Goal: Book appointment/travel/reservation

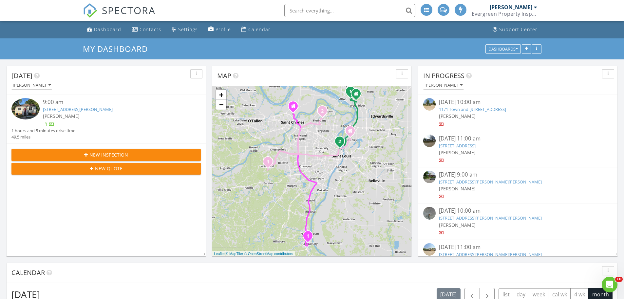
click at [92, 110] on link "411 Moore St, Festus, MO 63028" at bounding box center [78, 109] width 70 height 6
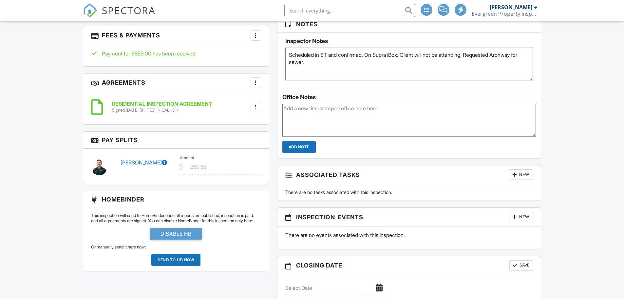
click at [519, 216] on div "New" at bounding box center [521, 216] width 24 height 10
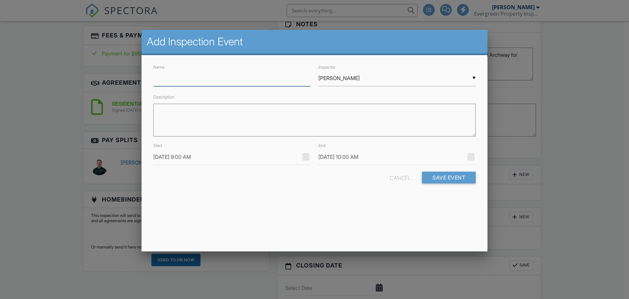
drag, startPoint x: 248, startPoint y: 86, endPoint x: 248, endPoint y: 82, distance: 4.3
click at [248, 86] on input "Name" at bounding box center [231, 78] width 157 height 16
type input "Radon Pickup"
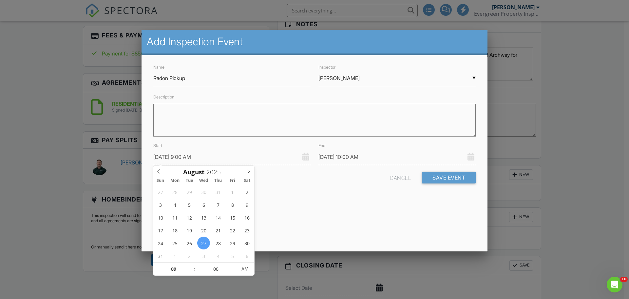
click at [199, 153] on input "[DATE] 9:00 AM" at bounding box center [231, 157] width 157 height 16
type input "08/29/2025 9:00 AM"
type input "08/29/2025 10:00 AM"
click at [249, 153] on input "08/29/2025 9:00 AM" at bounding box center [231, 157] width 157 height 16
type input "08/29/2025 10:00 AM"
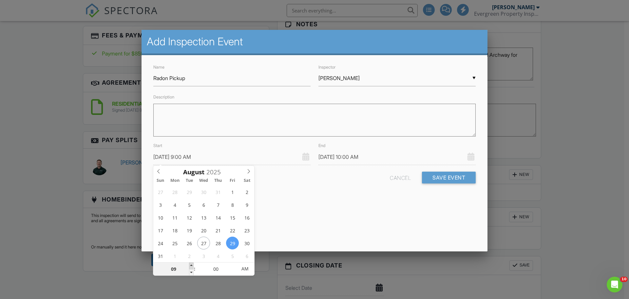
type input "10"
click at [192, 263] on span at bounding box center [191, 265] width 5 height 7
type input "[DATE] 11:00 AM"
type input "11"
click at [192, 263] on span at bounding box center [191, 265] width 5 height 7
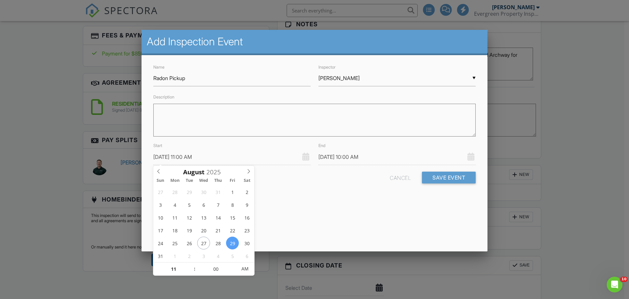
type input "[DATE] 12:00 PM"
click at [293, 219] on div "Add Inspection Event Name Radon Pickup Inspector ▼ Mark Horne Mark Horne Paul F…" at bounding box center [315, 140] width 346 height 221
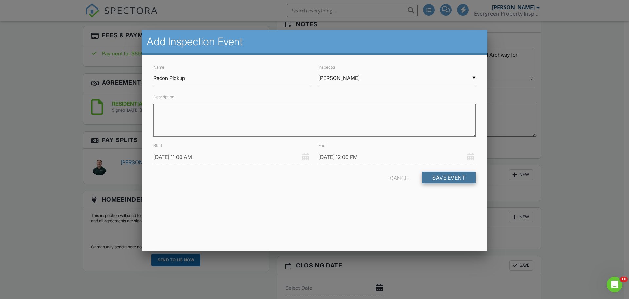
click at [439, 173] on button "Save Event" at bounding box center [449, 177] width 54 height 12
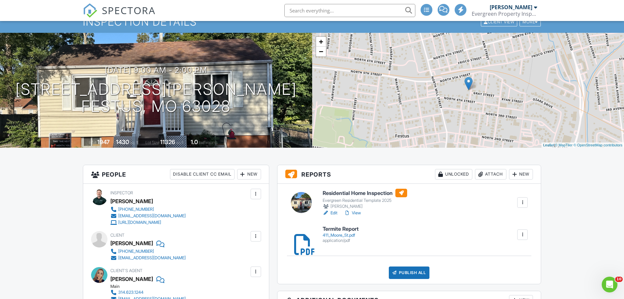
scroll to position [66, 0]
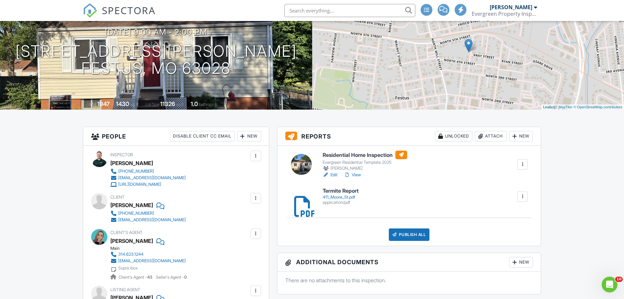
click at [341, 154] on h6 "Residential Home Inspection" at bounding box center [365, 154] width 85 height 9
